Goal: Task Accomplishment & Management: Use online tool/utility

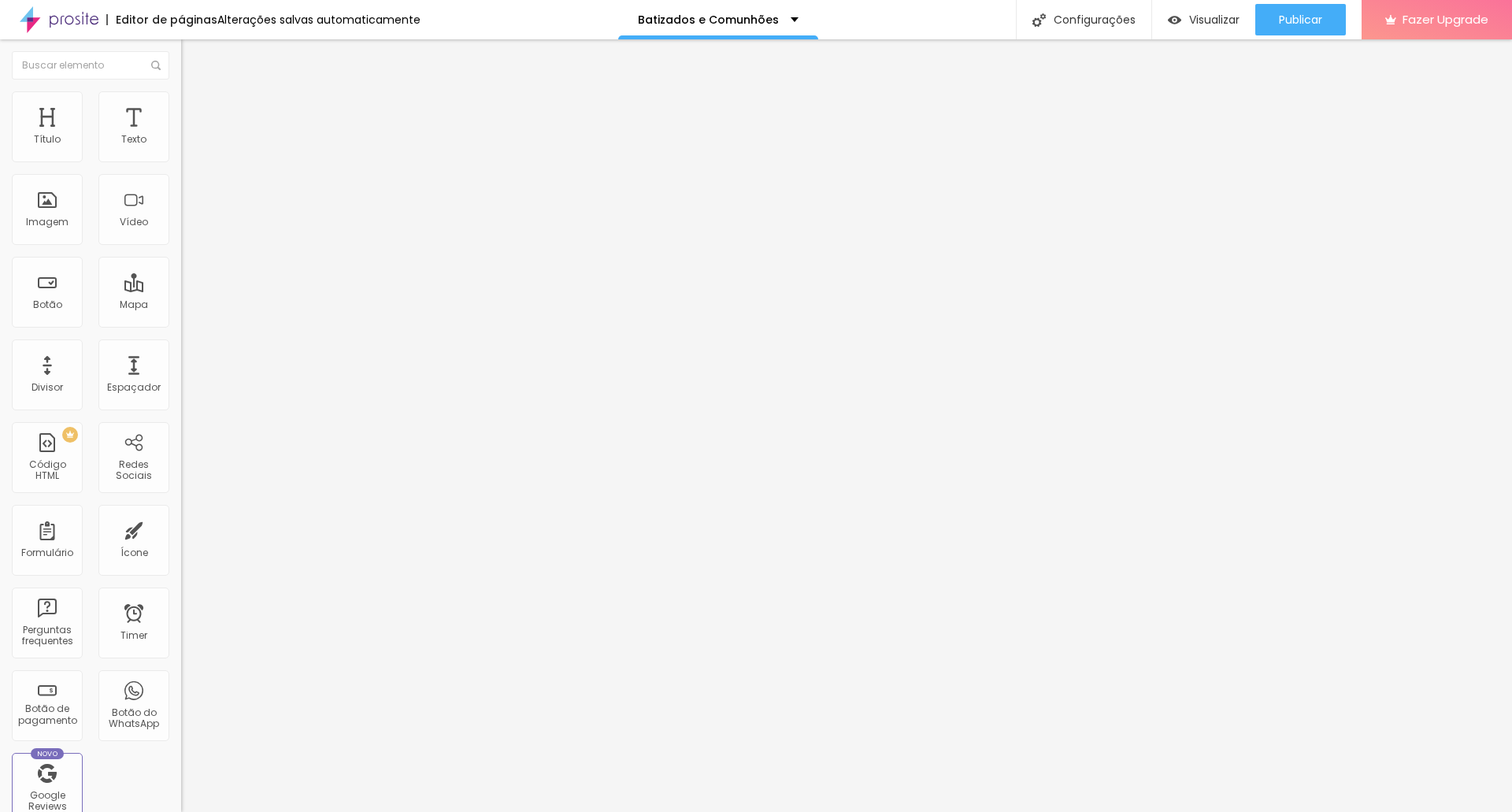
click at [181, 322] on input "[URL][DOMAIN_NAME]" at bounding box center [276, 314] width 189 height 16
click at [1307, 8] on div "Publicar" at bounding box center [1300, 19] width 43 height 31
click at [181, 322] on input "[URL][DOMAIN_NAME]" at bounding box center [276, 314] width 189 height 16
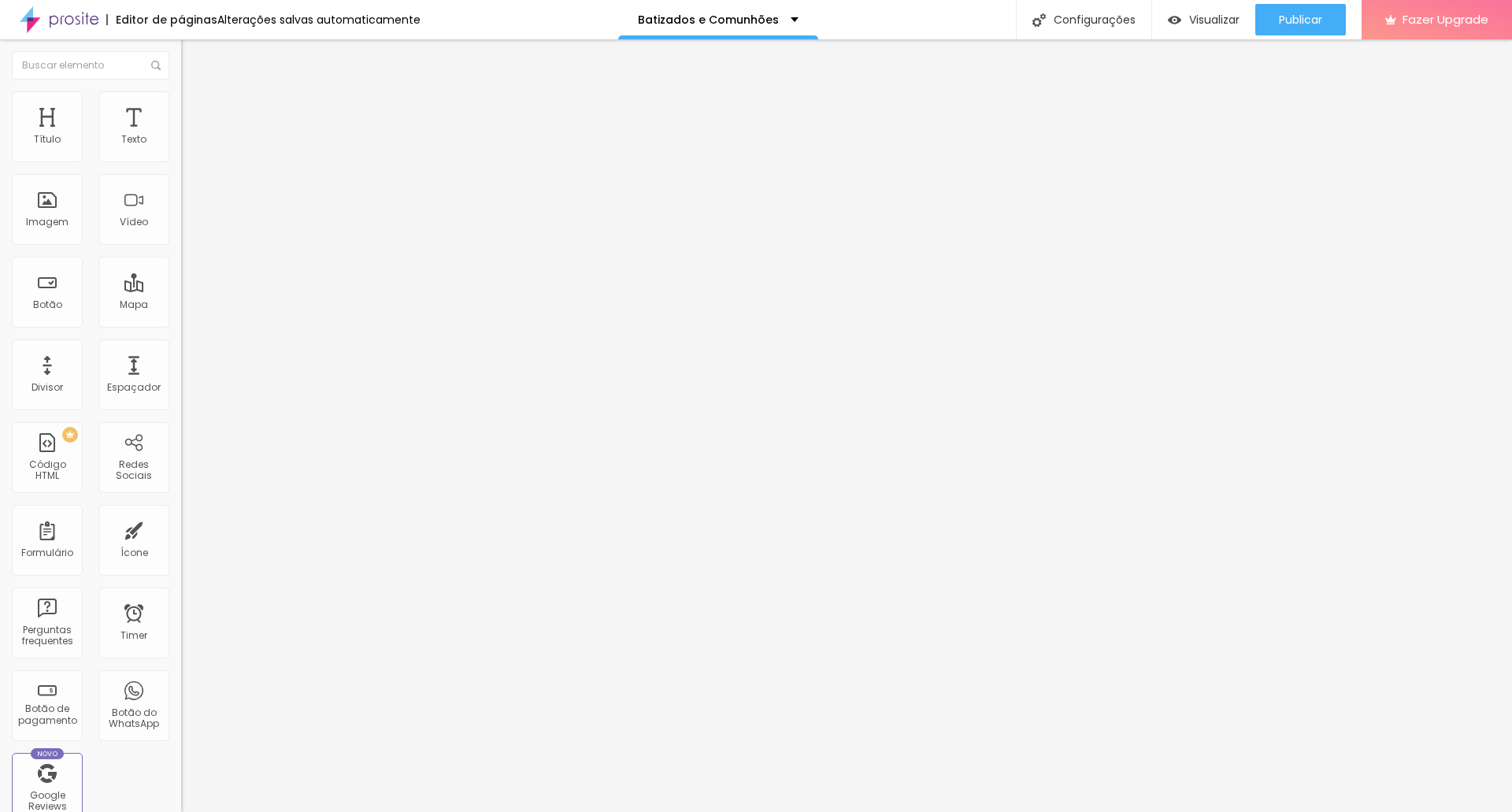
scroll to position [1, 116]
click at [181, 547] on div "Editar Imagem Conteúdo Estilo Avançado Trocar imagem Descrição da imagem (Alt) …" at bounding box center [271, 425] width 181 height 773
click at [1310, 15] on span "Publicar" at bounding box center [1300, 20] width 43 height 13
click at [1211, 15] on span "Visualizar" at bounding box center [1200, 20] width 51 height 13
